Goal: Information Seeking & Learning: Learn about a topic

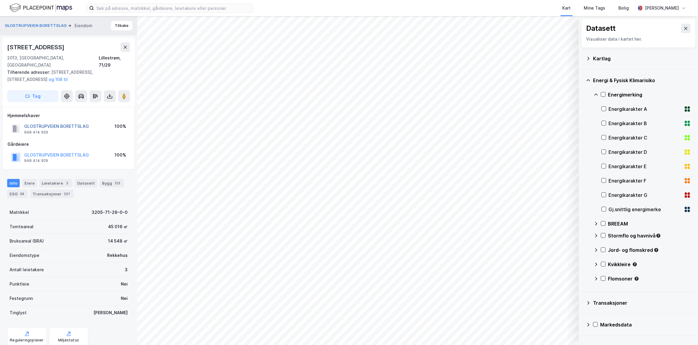
click at [0, 0] on button "GLOSTRUPVEIEN BORETTSLAG" at bounding box center [0, 0] width 0 height 0
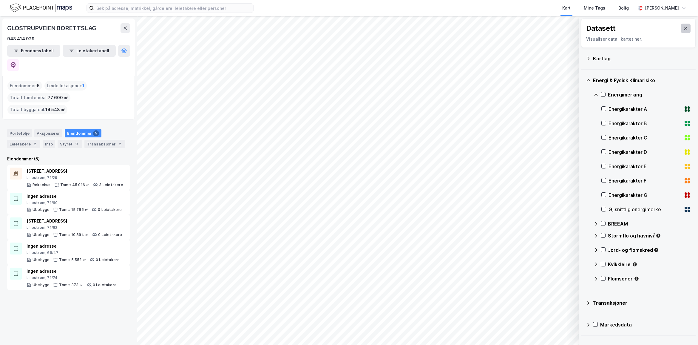
click at [684, 27] on icon at bounding box center [686, 28] width 5 height 5
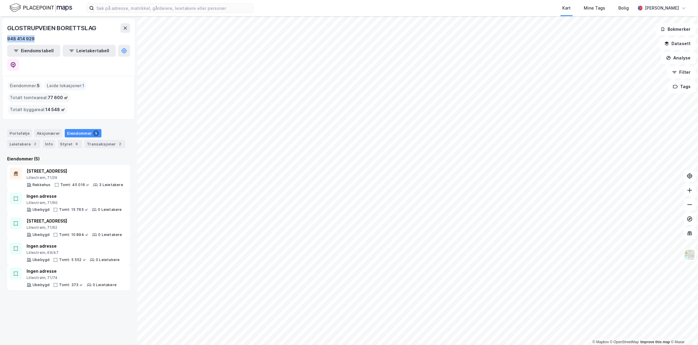
drag, startPoint x: 41, startPoint y: 41, endPoint x: 6, endPoint y: 40, distance: 34.7
click at [6, 40] on div "GLOSTRUPVEIEN BORETTSLAG 948 414 929 Eiendomstabell Leietakertabell" at bounding box center [68, 47] width 133 height 57
copy div "948 414 929"
click at [99, 11] on input at bounding box center [173, 8] width 159 height 9
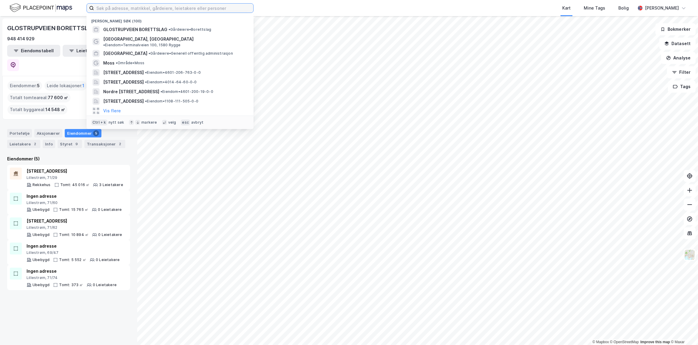
paste input "948 414 929"
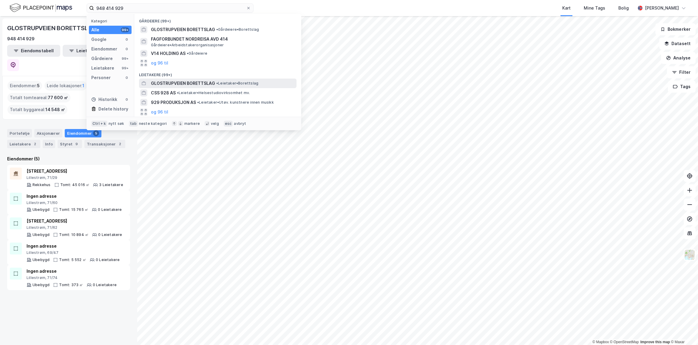
click at [195, 81] on span "GLOSTRUPVEIEN BORETTSLAG" at bounding box center [183, 83] width 64 height 7
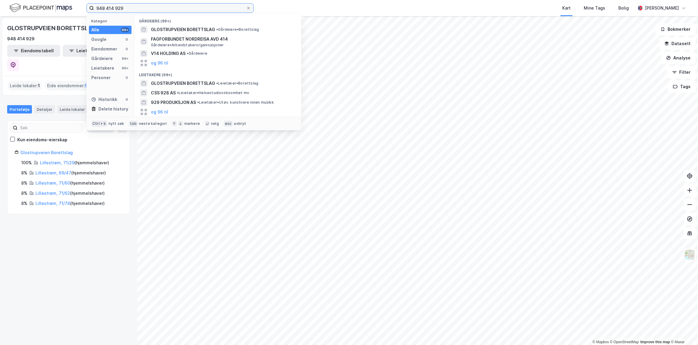
click at [116, 9] on input "948 414 929" at bounding box center [170, 8] width 152 height 9
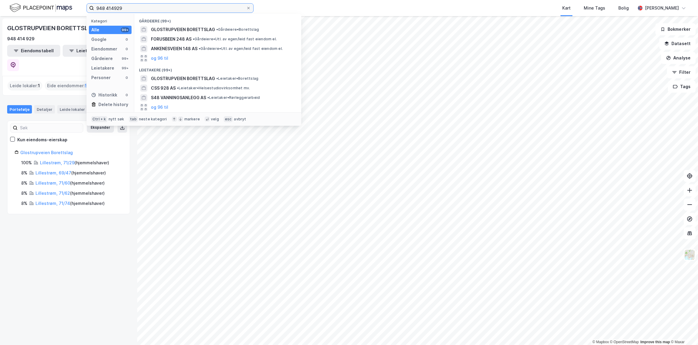
type input "948414929"
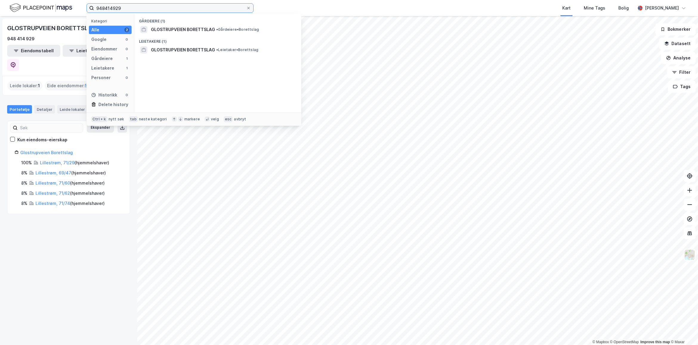
drag, startPoint x: 143, startPoint y: 10, endPoint x: 52, endPoint y: 10, distance: 90.4
click at [52, 10] on div "948414929 Kategori Alle 2 Google 0 Eiendommer 0 Gårdeiere 1 Leietakere 1 Person…" at bounding box center [349, 8] width 698 height 16
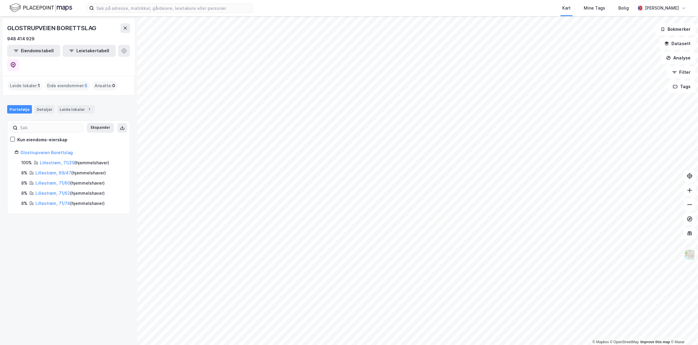
click at [39, 5] on img at bounding box center [41, 8] width 63 height 10
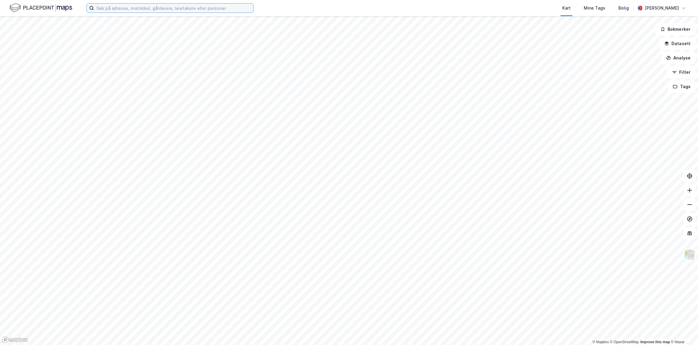
click at [110, 7] on input at bounding box center [173, 8] width 159 height 9
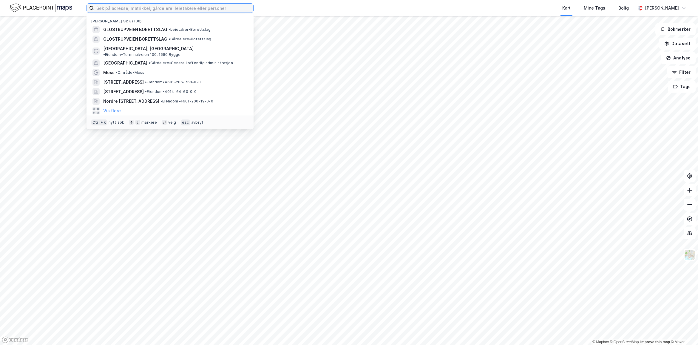
paste input "948414929"
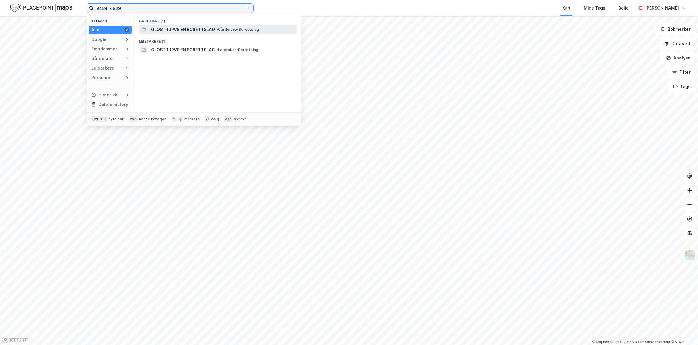
type input "948414929"
click at [185, 26] on span "GLOSTRUPVEIEN BORETTSLAG" at bounding box center [183, 29] width 64 height 7
